Goal: Information Seeking & Learning: Understand process/instructions

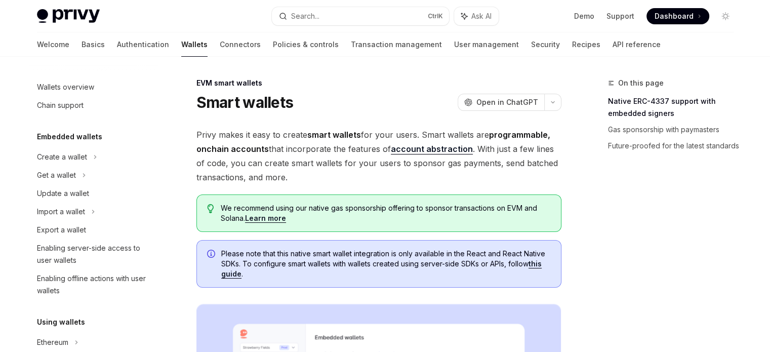
scroll to position [229, 0]
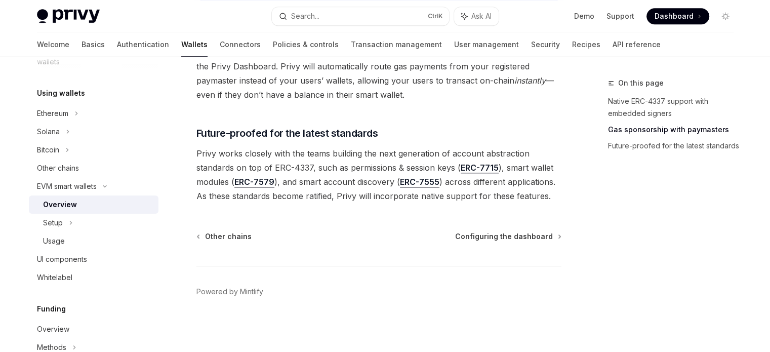
scroll to position [860, 0]
click at [81, 44] on link "Basics" at bounding box center [92, 44] width 23 height 24
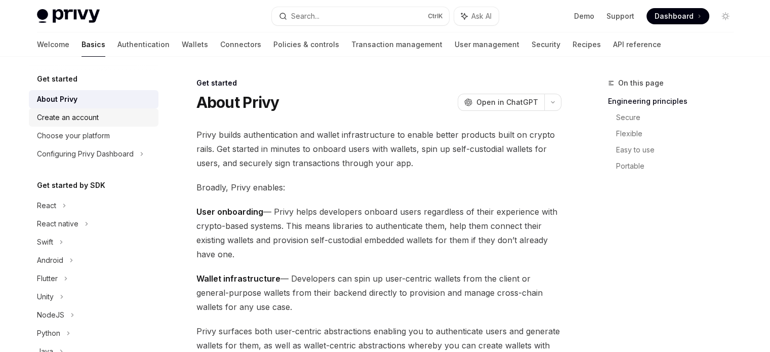
click at [73, 119] on div "Create an account" at bounding box center [68, 117] width 62 height 12
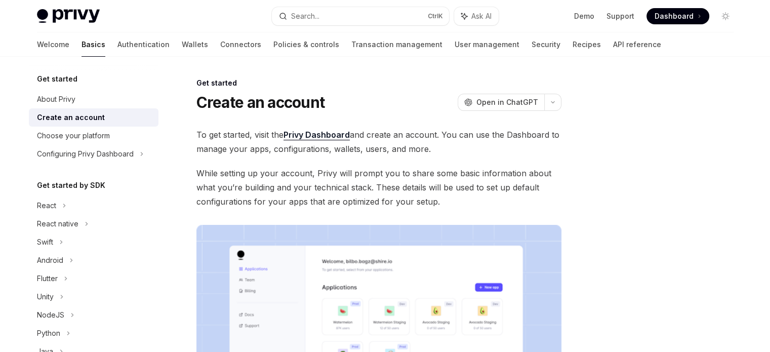
click at [371, 201] on span "While setting up your account, Privy will prompt you to share some basic inform…" at bounding box center [378, 187] width 365 height 43
click at [50, 203] on div "React" at bounding box center [46, 205] width 19 height 12
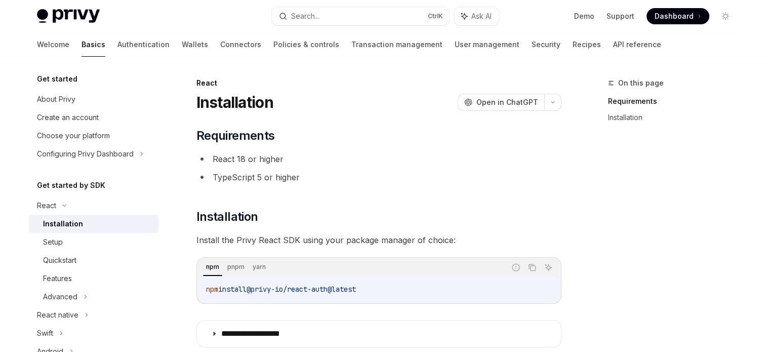
click at [387, 165] on li "React 18 or higher" at bounding box center [378, 159] width 365 height 14
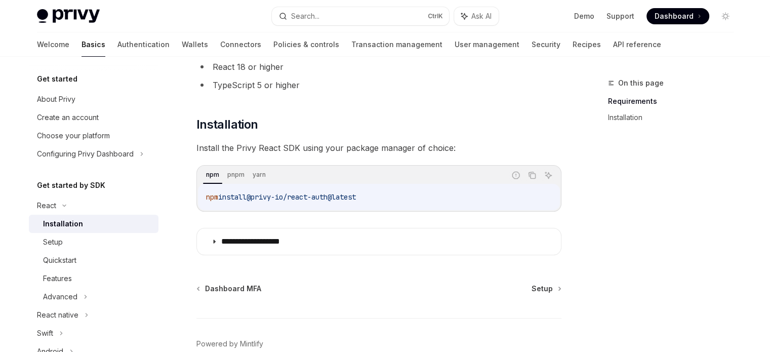
scroll to position [145, 0]
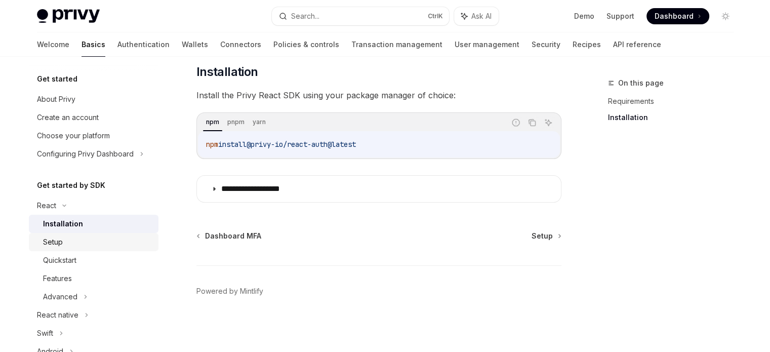
click at [77, 244] on div "Setup" at bounding box center [97, 242] width 109 height 12
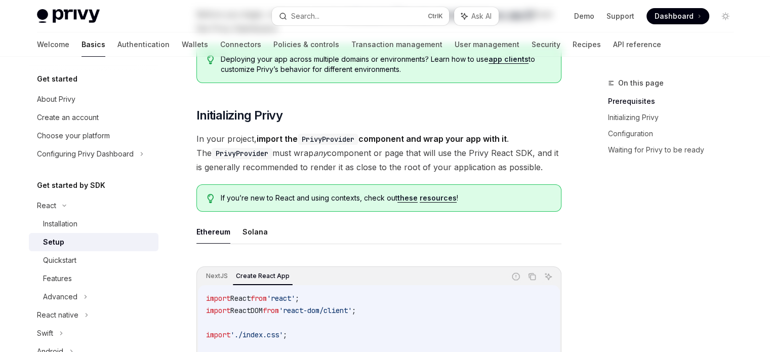
type textarea "*"
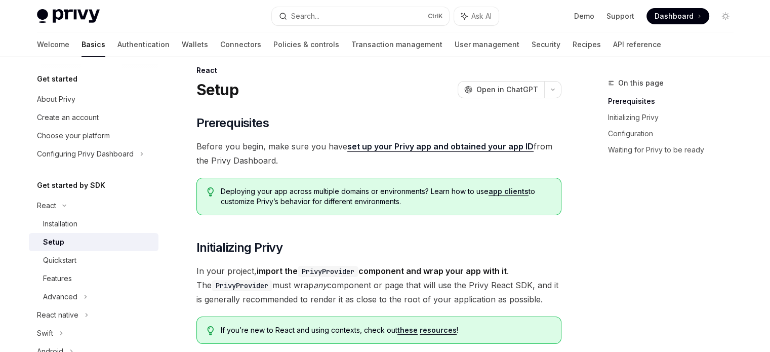
scroll to position [20, 0]
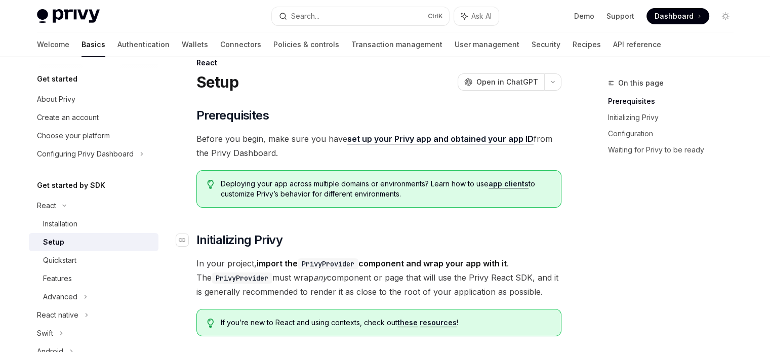
click at [371, 245] on h2 "​ Initializing Privy" at bounding box center [378, 240] width 365 height 16
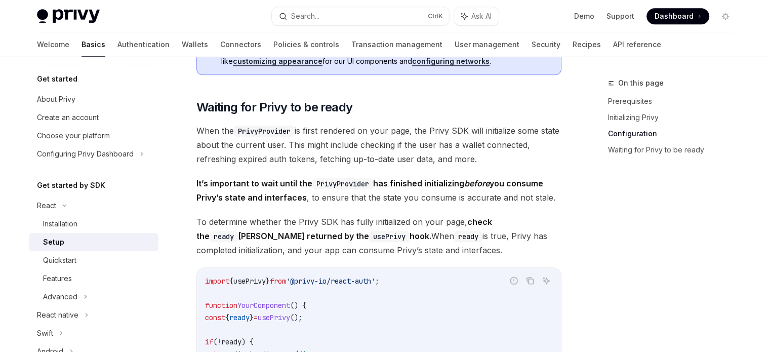
scroll to position [1032, 0]
